Goal: Navigation & Orientation: Go to known website

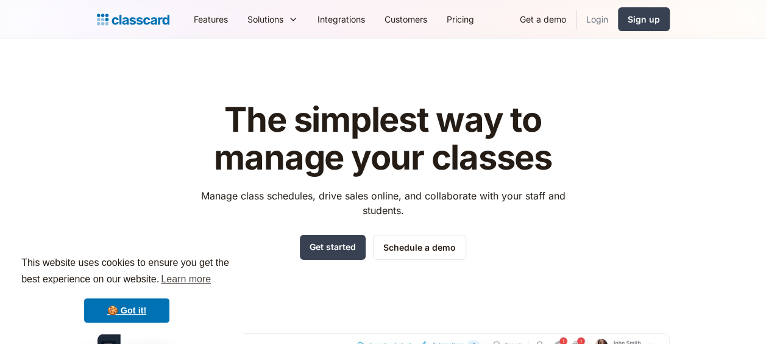
click at [600, 22] on link "Login" at bounding box center [596, 18] width 41 height 27
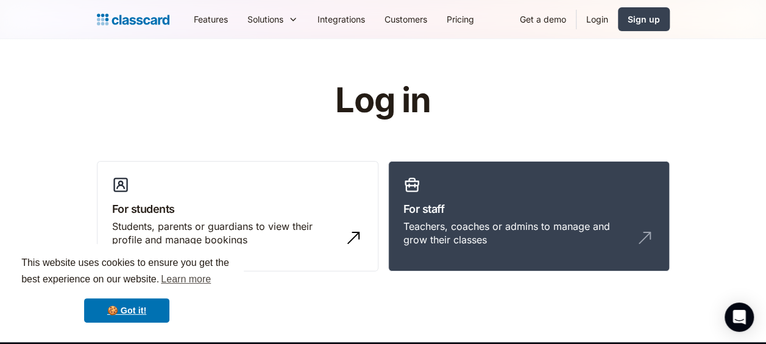
click at [598, 19] on link "Login" at bounding box center [596, 18] width 41 height 27
click at [478, 197] on link "For staff Teachers, coaches or admins to manage and grow their classes" at bounding box center [529, 216] width 282 height 111
